Goal: Task Accomplishment & Management: Use online tool/utility

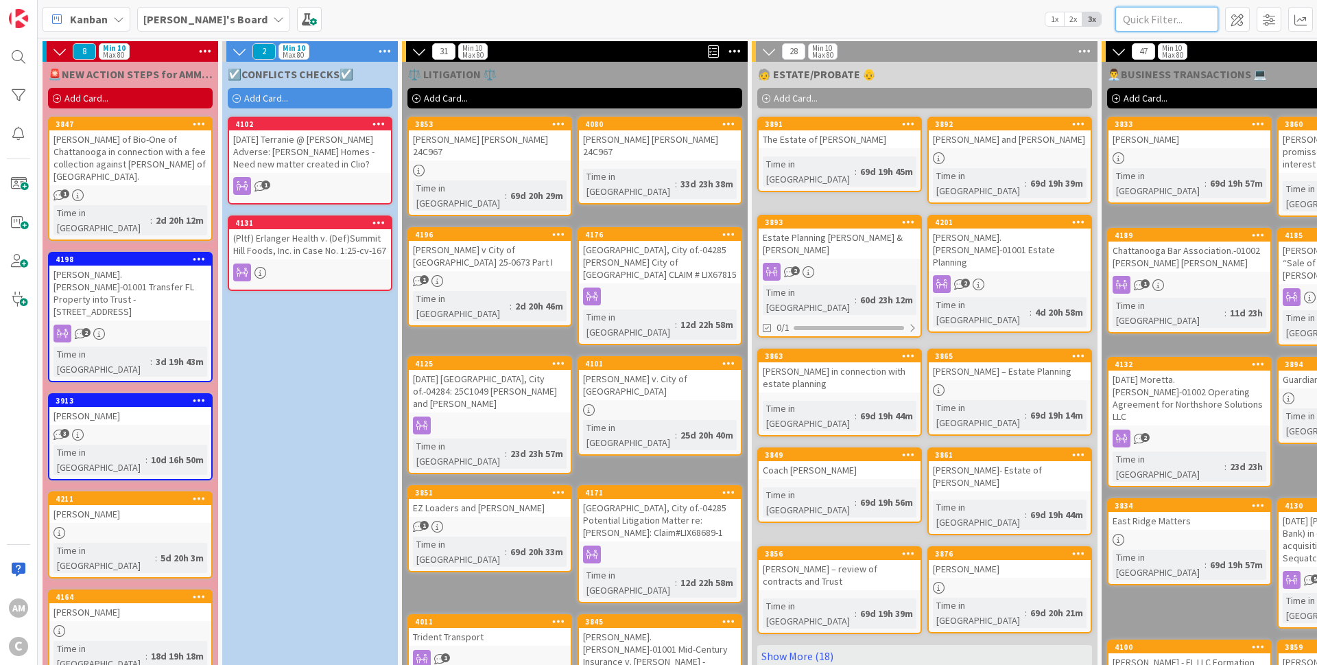
drag, startPoint x: 1176, startPoint y: 10, endPoint x: 1176, endPoint y: 17, distance: 7.5
click at [1176, 11] on input "text" at bounding box center [1166, 19] width 103 height 25
type input "[PERSON_NAME]"
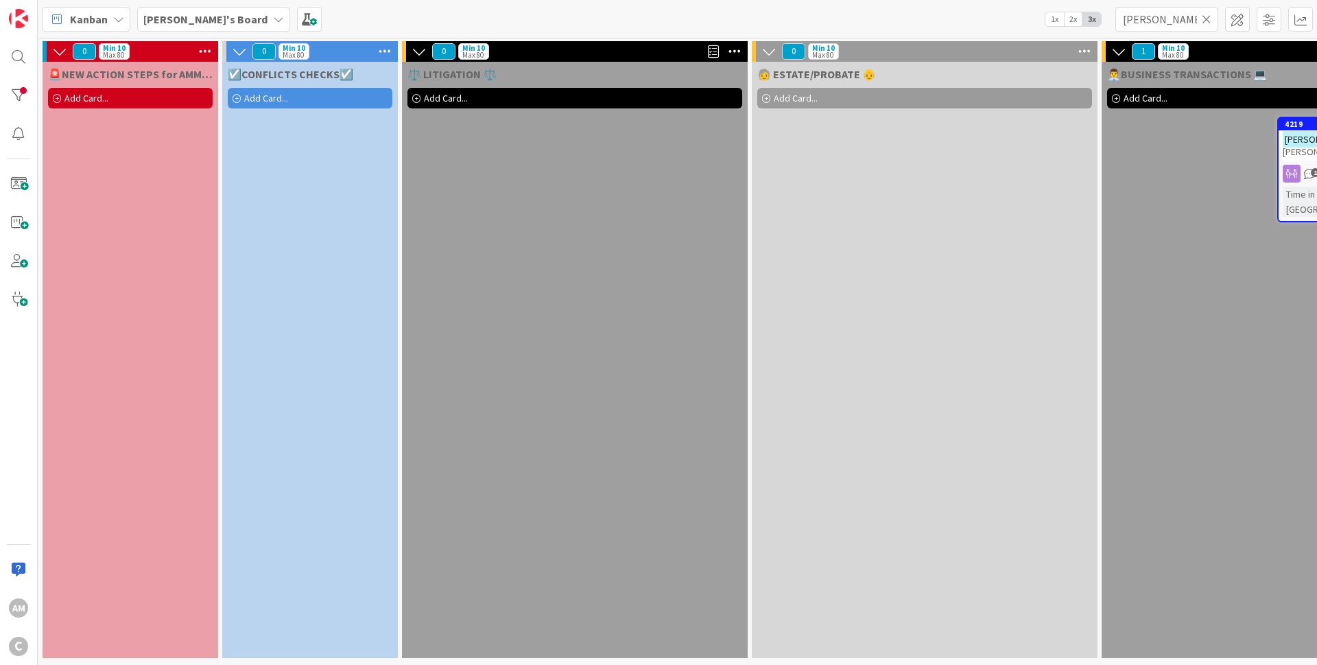
click at [434, 652] on div "0 Min 10 Max 80 ⚖️ LITIGATION ⚖️ Add Card..." at bounding box center [575, 353] width 350 height 624
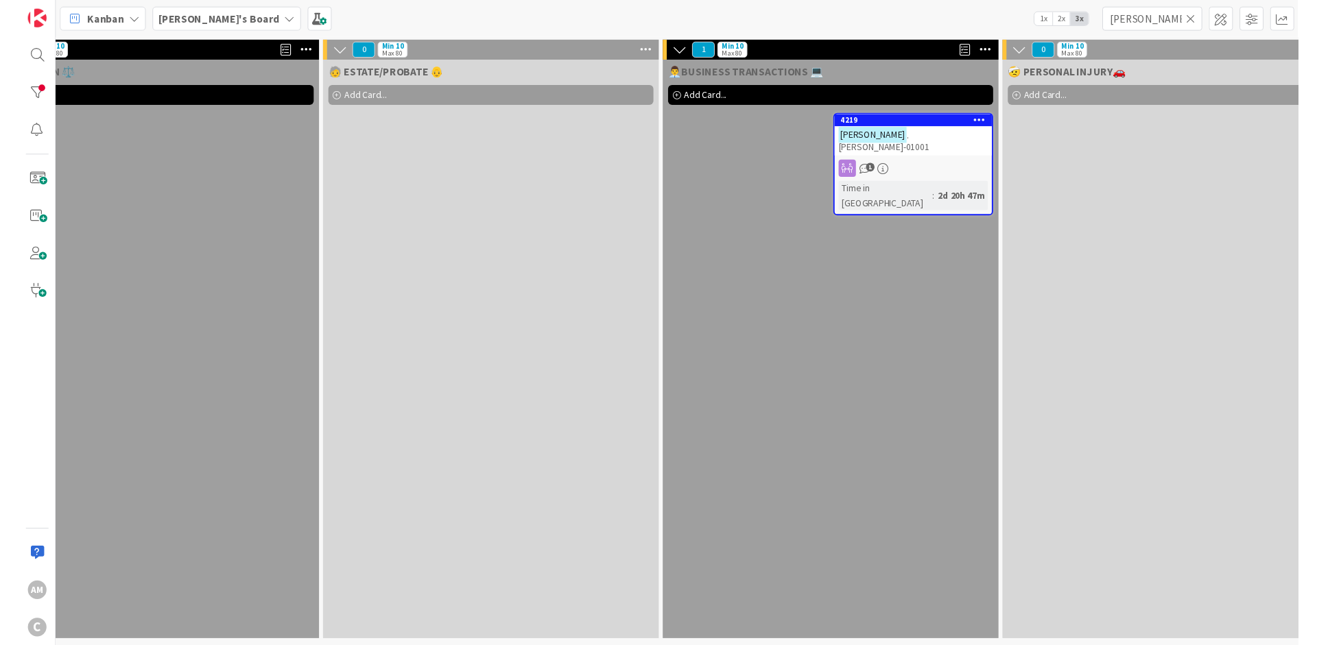
scroll to position [0, 465]
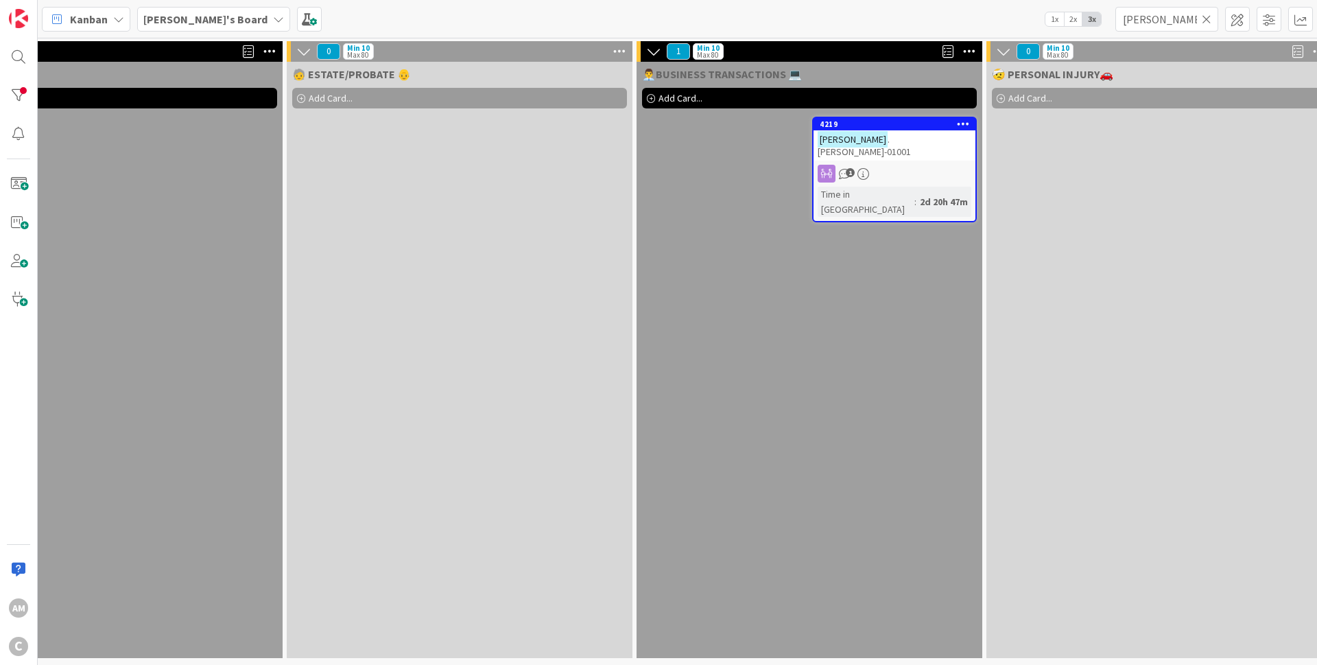
click at [951, 146] on div "[PERSON_NAME] .[PERSON_NAME]-01001" at bounding box center [895, 145] width 162 height 30
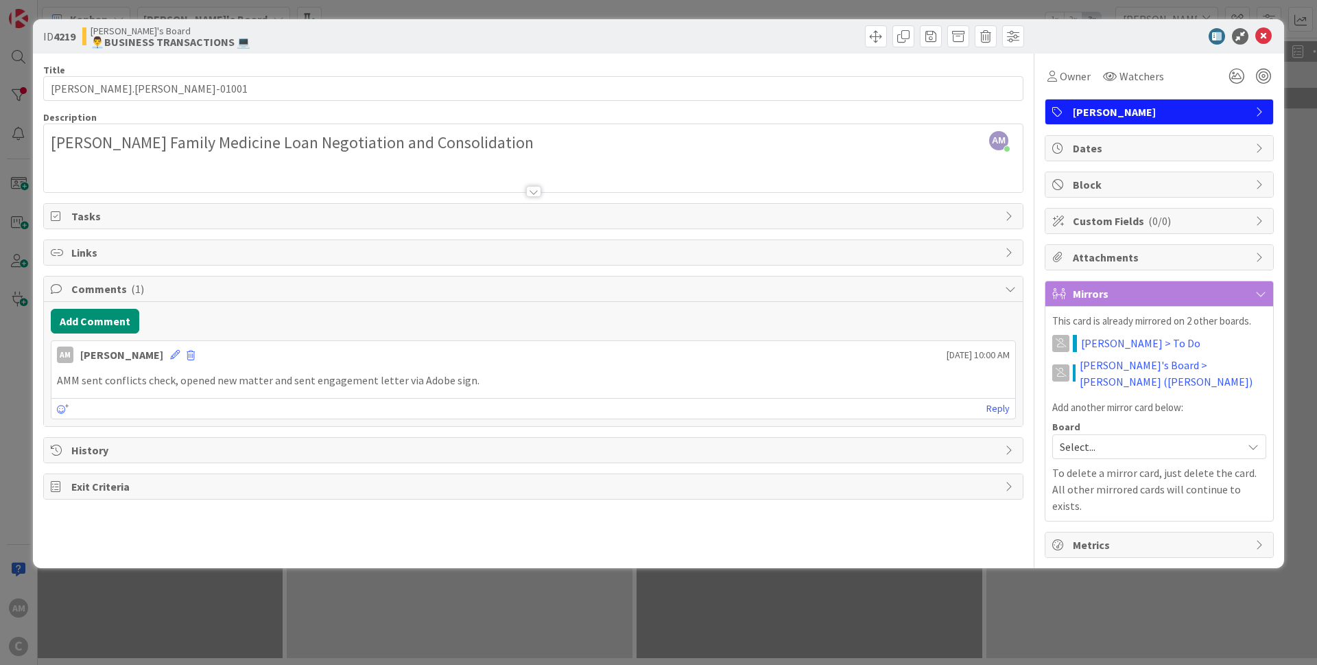
click at [508, 372] on p "AMM sent conflicts check, opened new matter and sent engagement letter via Adob…" at bounding box center [533, 380] width 953 height 16
click at [89, 318] on button "Add Comment" at bounding box center [95, 321] width 88 height 25
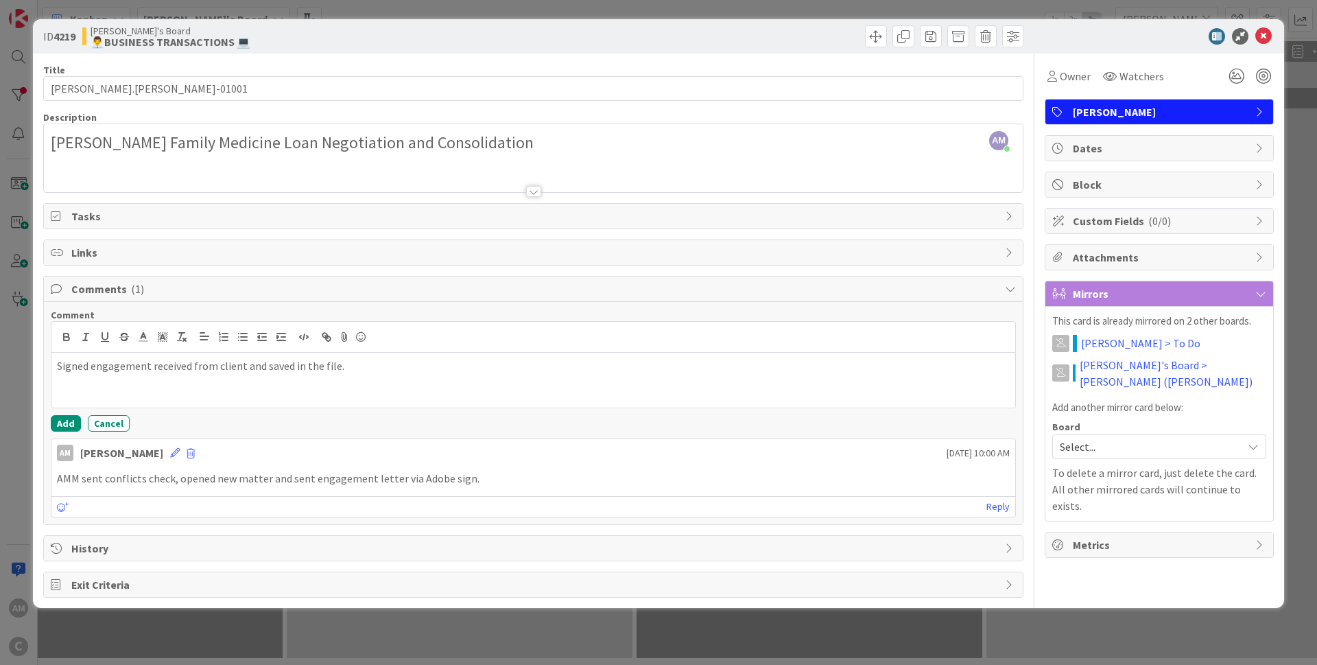
click at [379, 362] on p "Signed engagement received from client and saved in the file." at bounding box center [533, 366] width 953 height 16
click at [66, 423] on button "Add" at bounding box center [66, 423] width 30 height 16
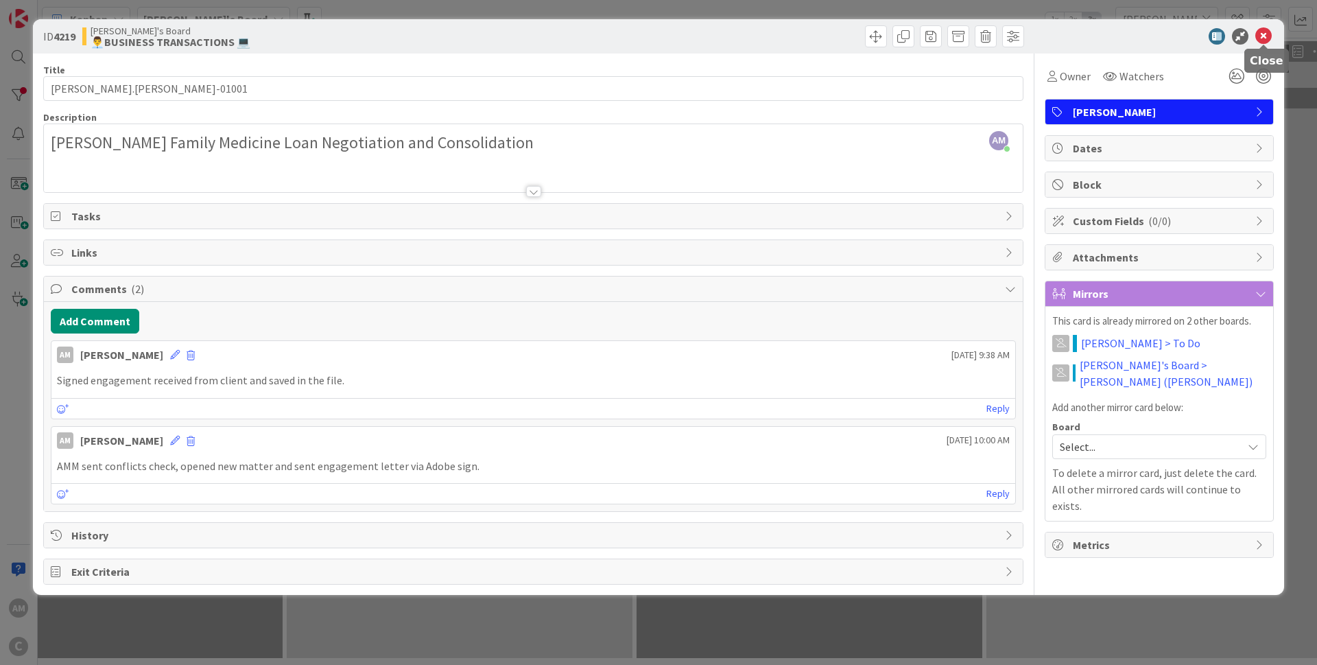
click at [1266, 37] on icon at bounding box center [1263, 36] width 16 height 16
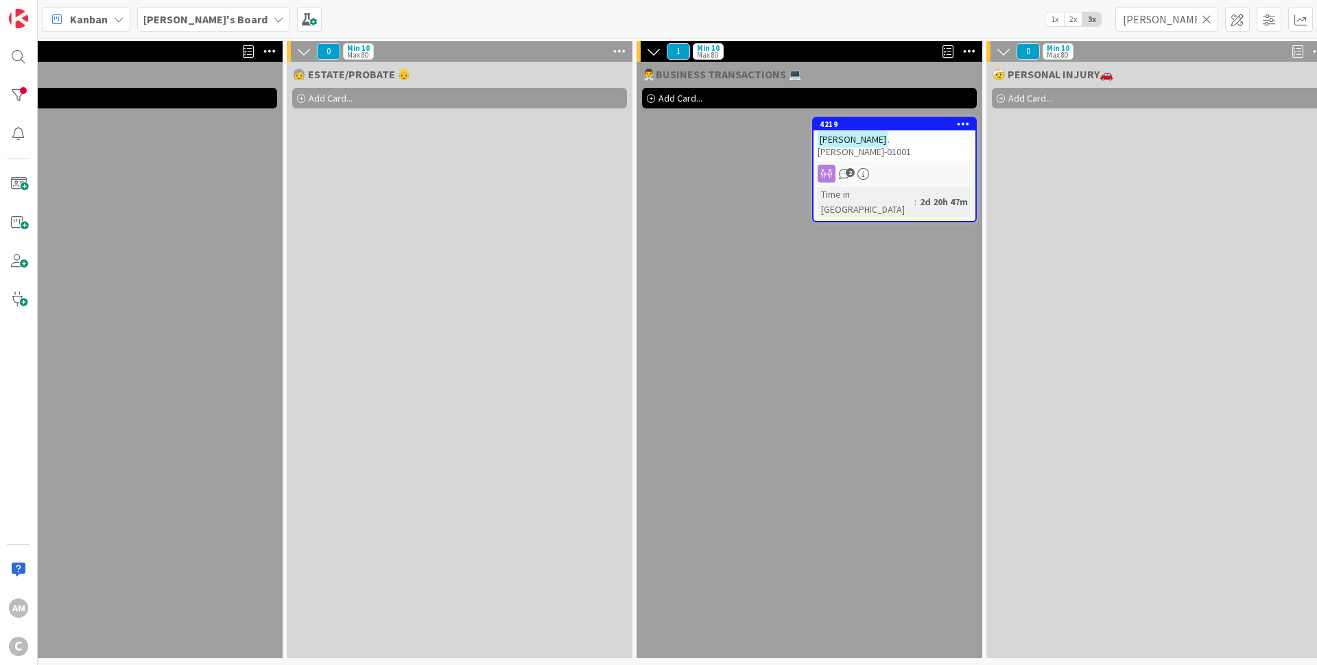
click at [1206, 20] on icon at bounding box center [1207, 19] width 10 height 12
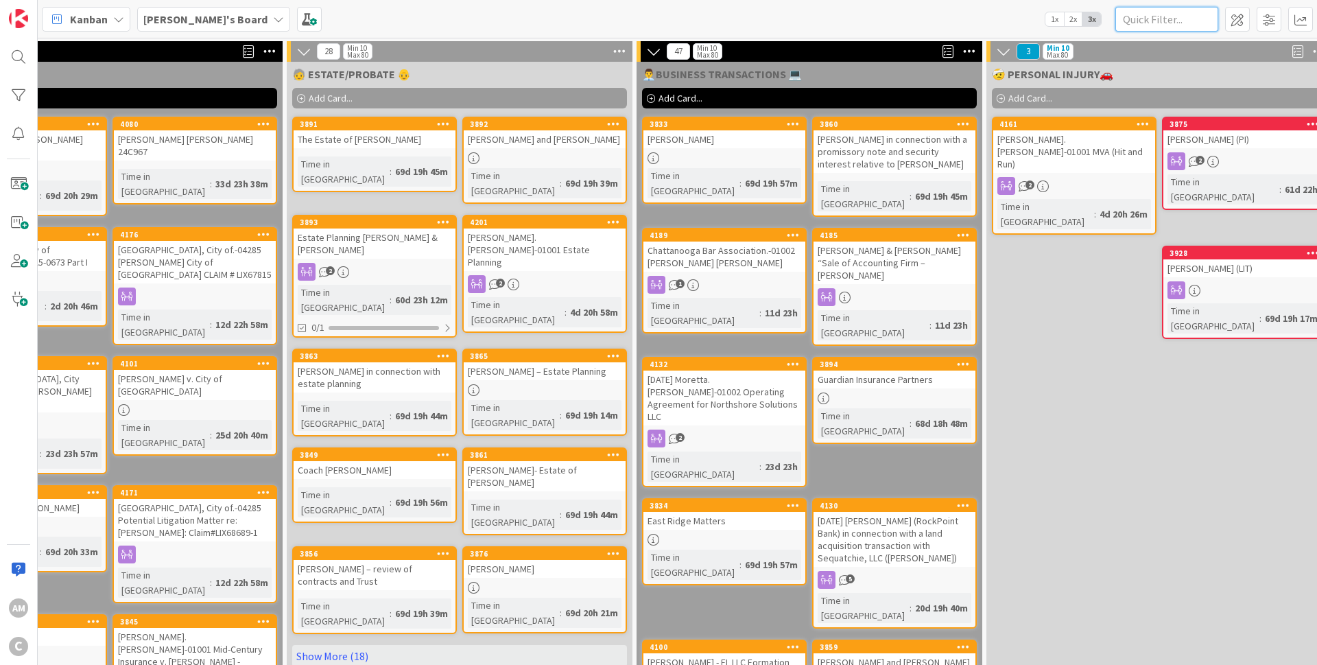
click at [1192, 27] on input "text" at bounding box center [1166, 19] width 103 height 25
type input "[PERSON_NAME]"
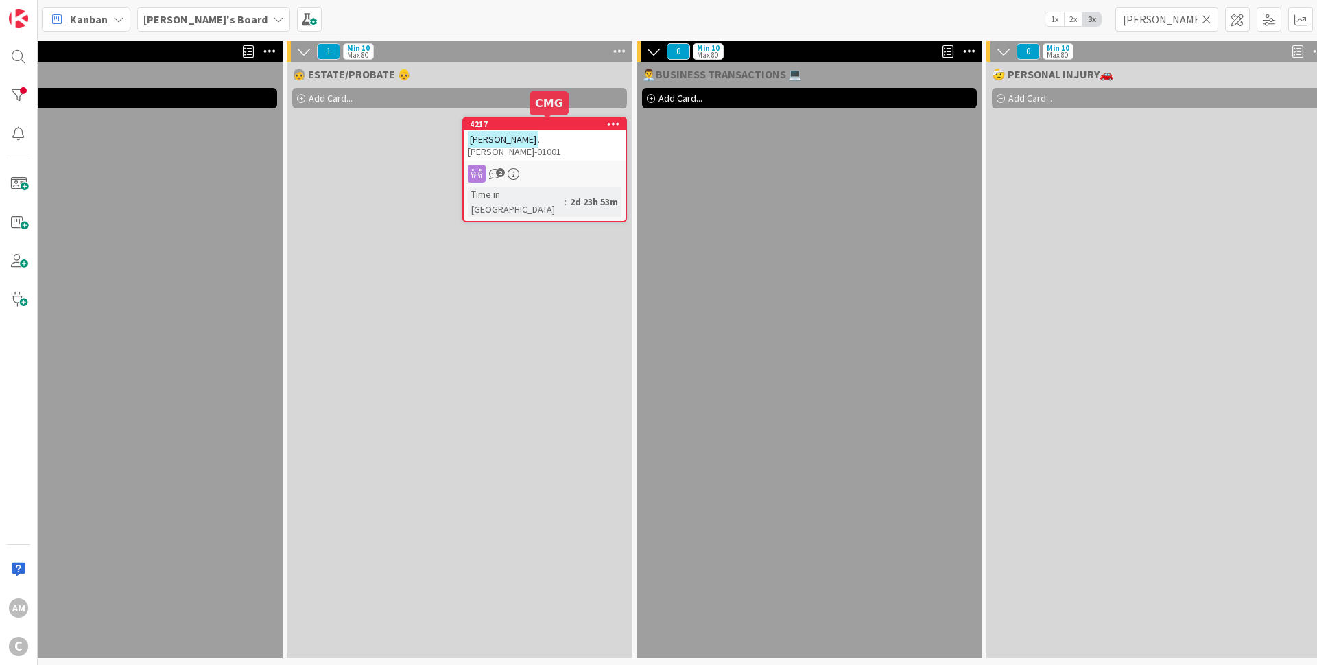
click at [608, 165] on div "2" at bounding box center [545, 174] width 162 height 18
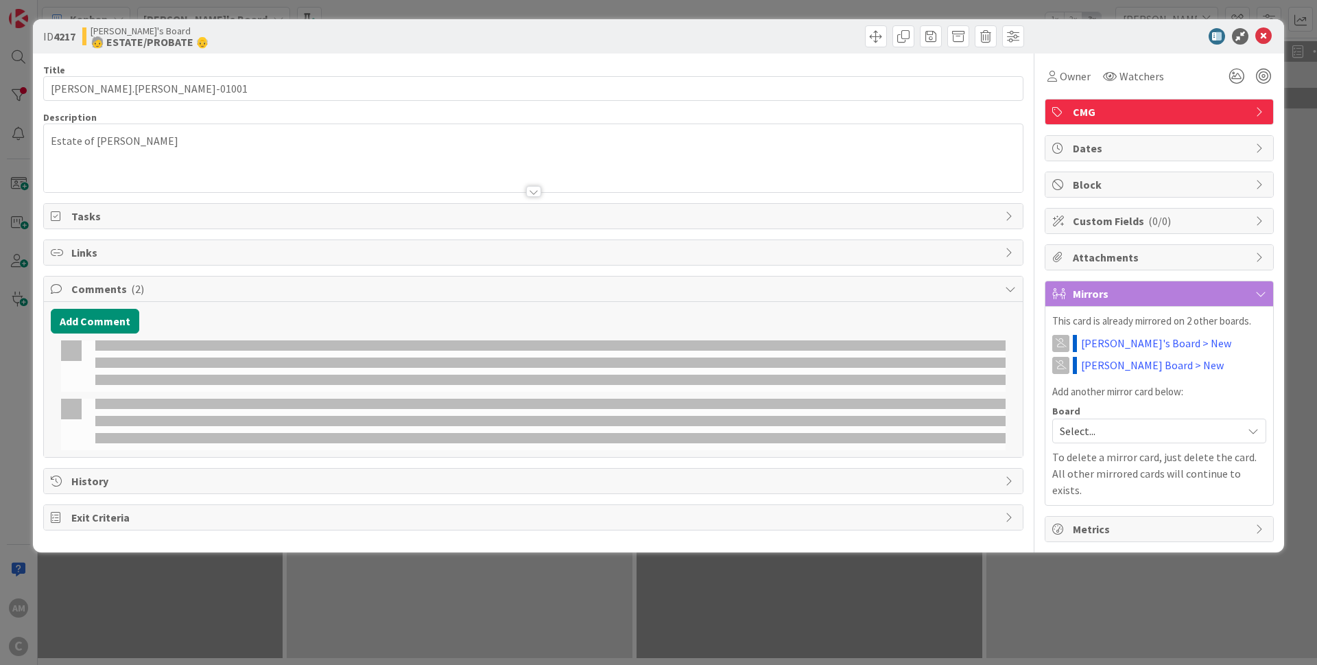
type input "[PERSON_NAME].[PERSON_NAME]-01001"
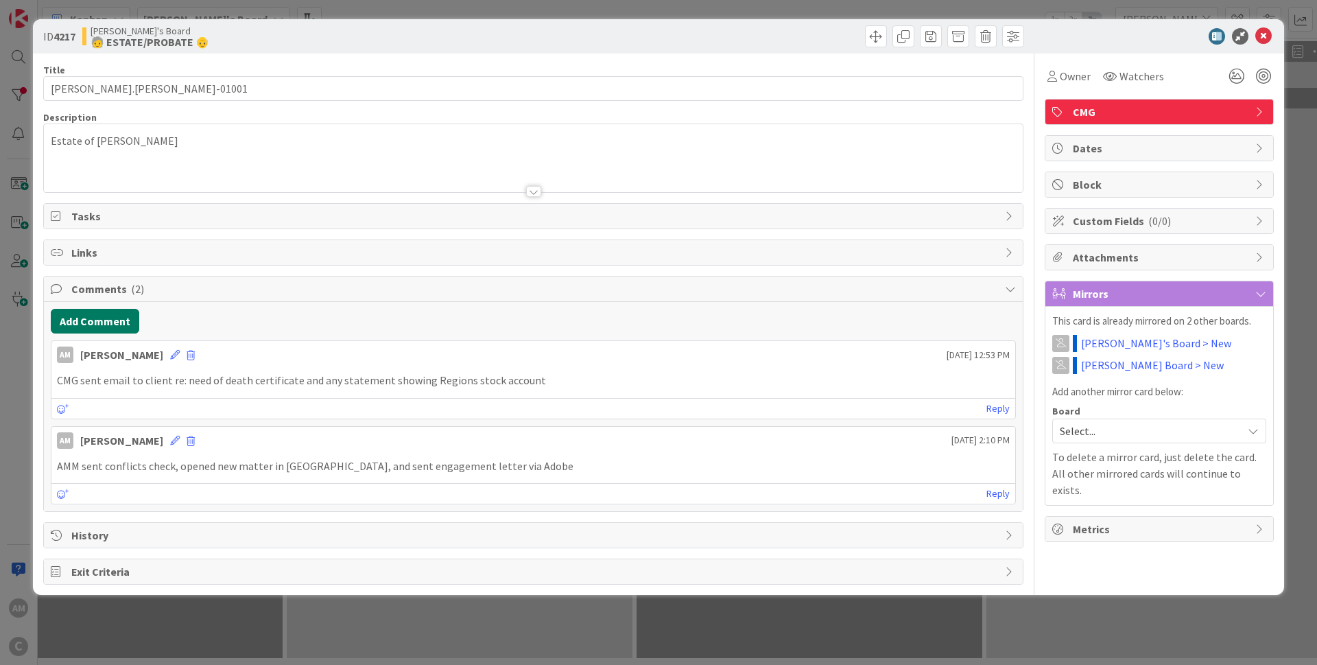
click at [93, 318] on button "Add Comment" at bounding box center [95, 321] width 88 height 25
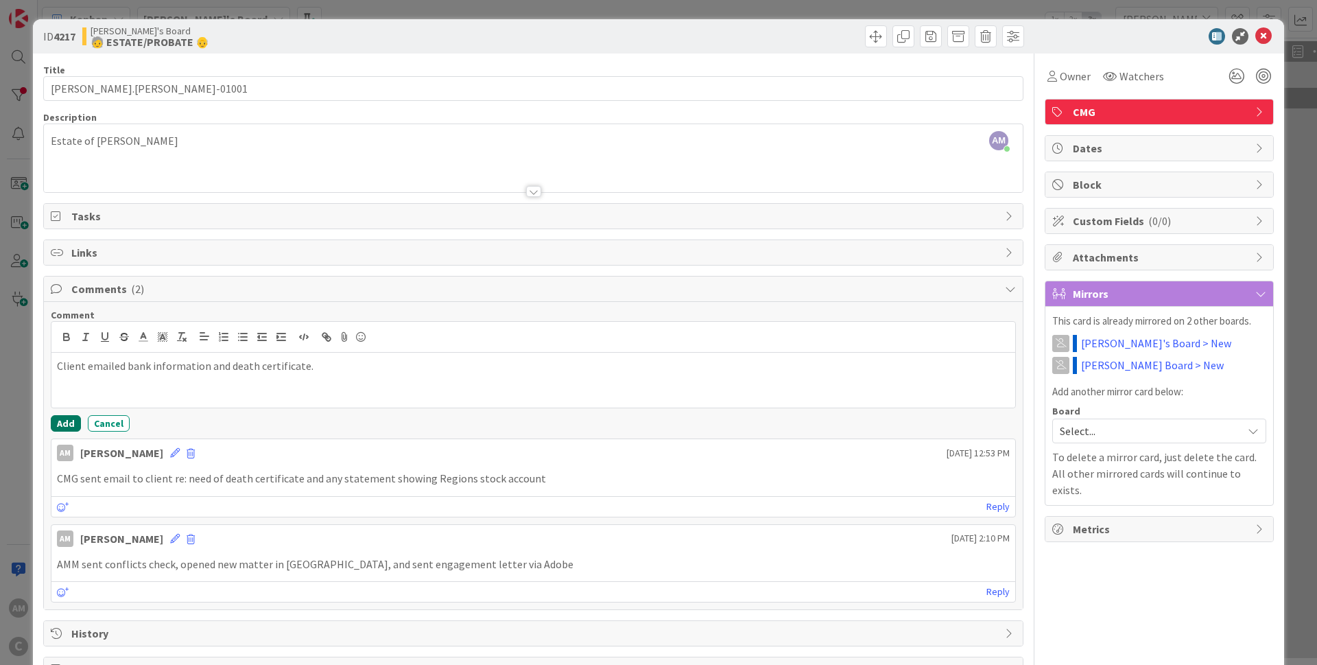
click at [69, 420] on button "Add" at bounding box center [66, 423] width 30 height 16
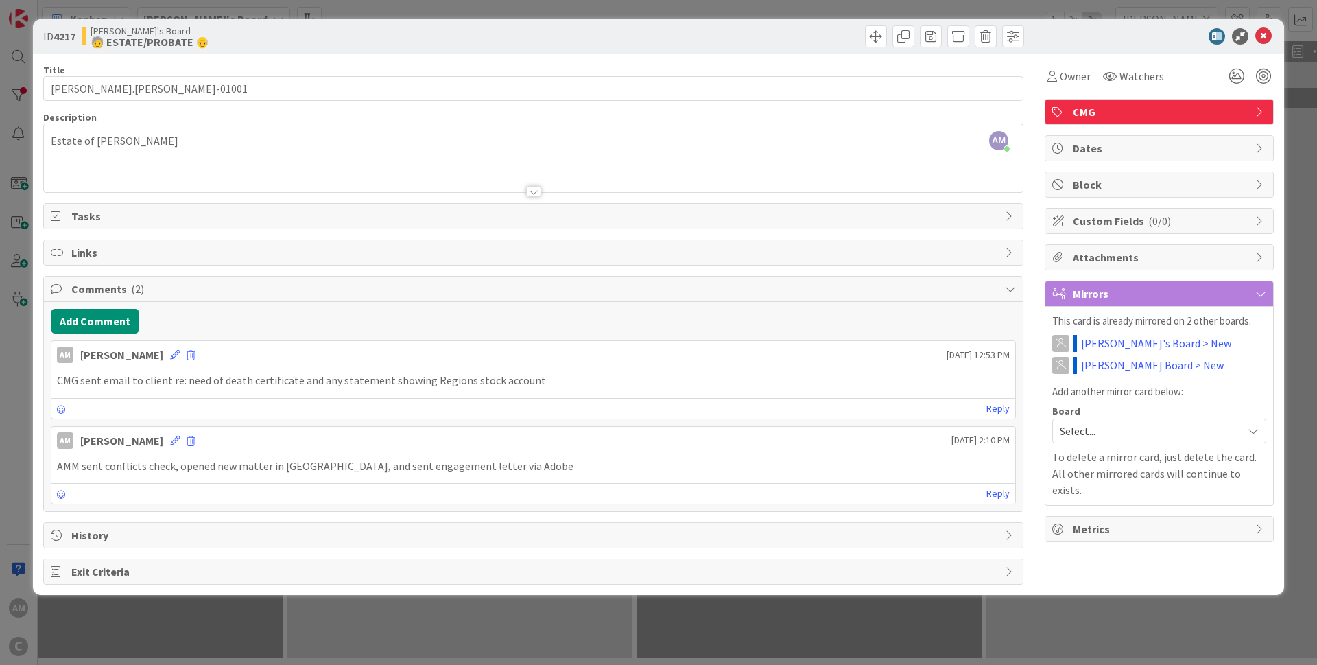
type input "[PERSON_NAME].[PERSON_NAME]-01001"
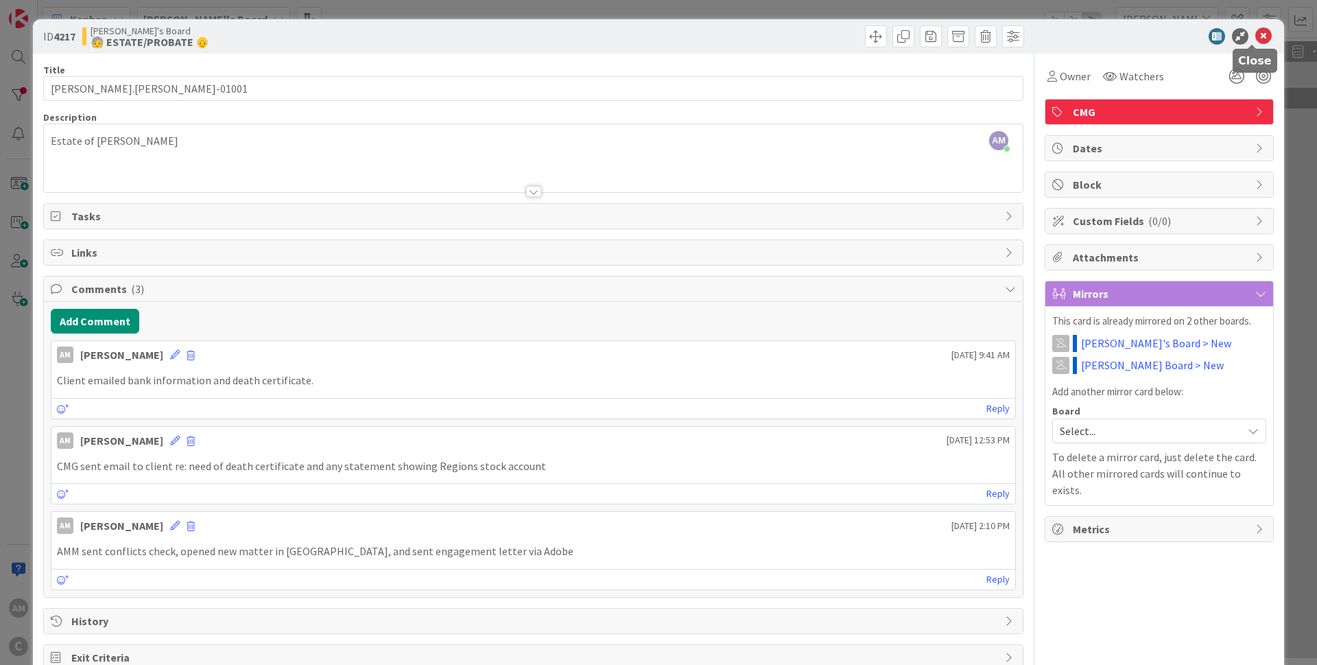
click at [1259, 38] on icon at bounding box center [1263, 36] width 16 height 16
